Goal: Task Accomplishment & Management: Use online tool/utility

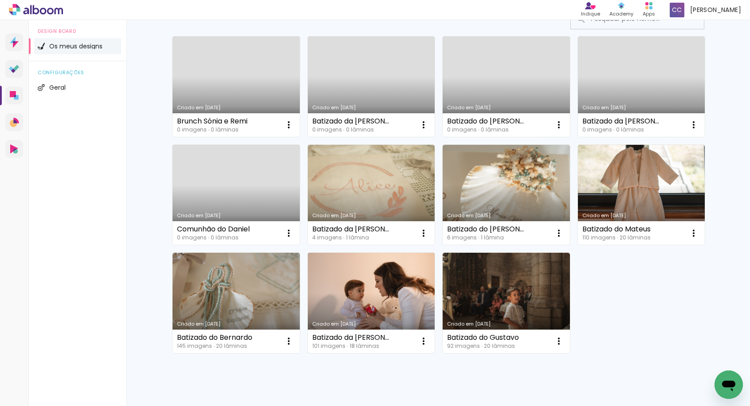
scroll to position [79, 0]
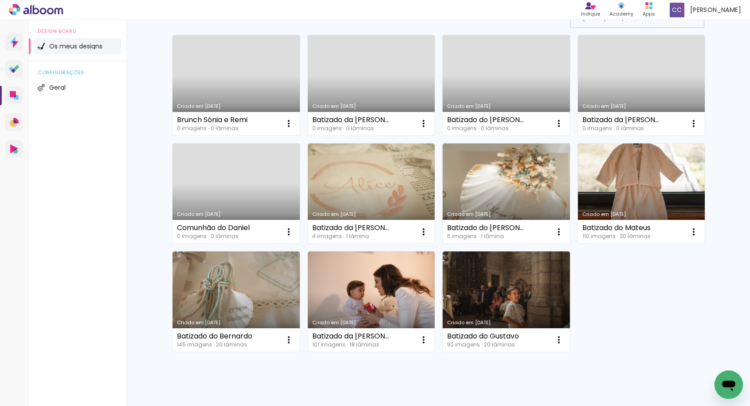
click at [611, 193] on link "Criado em [DATE]" at bounding box center [641, 193] width 127 height 100
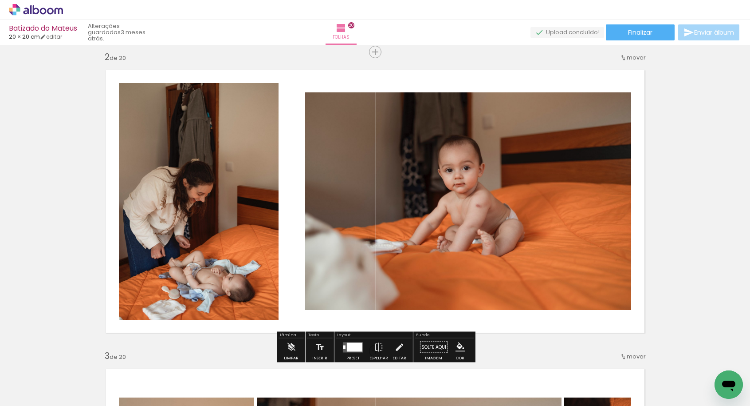
scroll to position [308, 0]
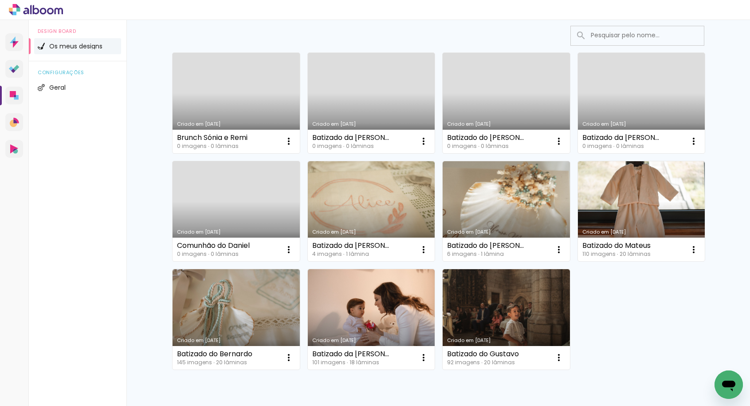
scroll to position [112, 0]
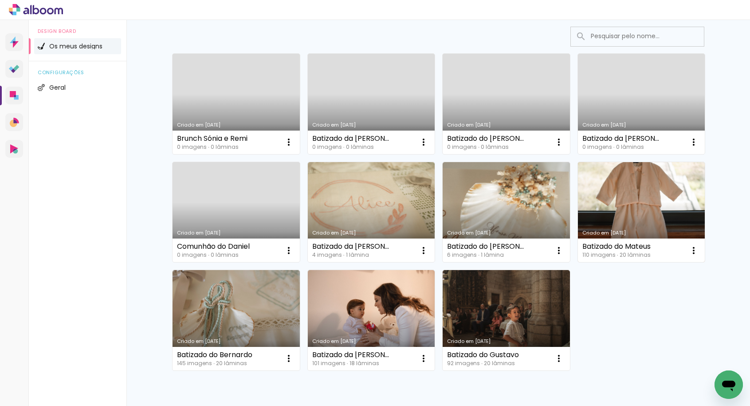
click at [624, 201] on link "Criado em [DATE]" at bounding box center [641, 212] width 127 height 100
